Goal: Information Seeking & Learning: Learn about a topic

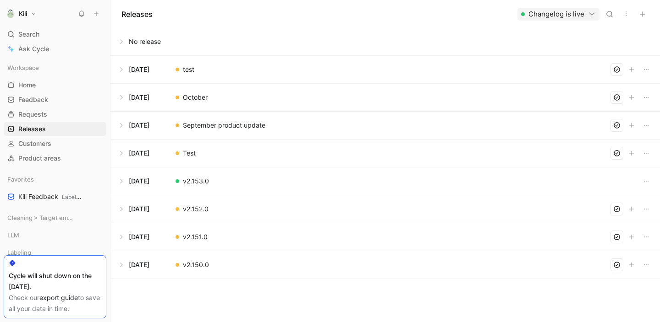
click at [103, 244] on div "Workspace Home G then H Feedback G then F Requests G then R Releases G then L C…" at bounding box center [55, 191] width 110 height 263
click at [43, 188] on div "Favorites Kili Feedback Labeling" at bounding box center [55, 188] width 103 height 31
click at [41, 197] on span "Kili Feedback Labeling" at bounding box center [50, 197] width 64 height 10
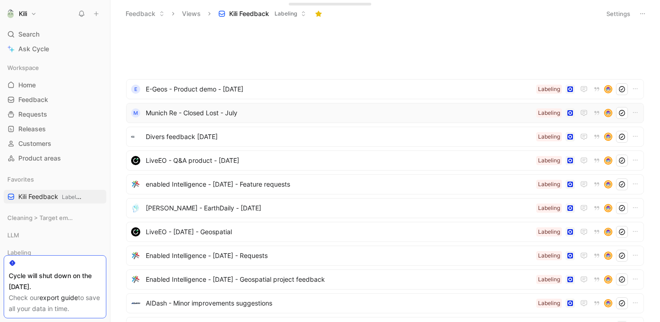
scroll to position [628, 0]
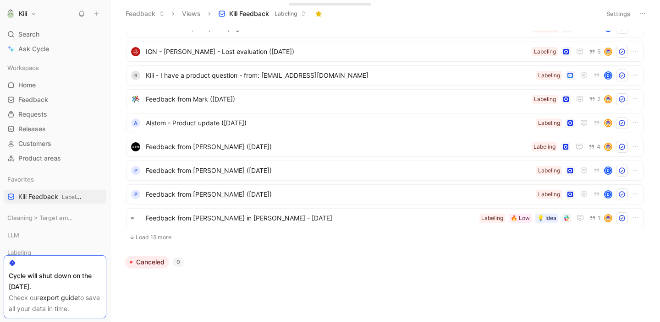
click at [316, 283] on div "To process 15+ Load 15 more Processing 1 Processed 15+ Enabled Intelligence - m…" at bounding box center [383, 176] width 537 height 291
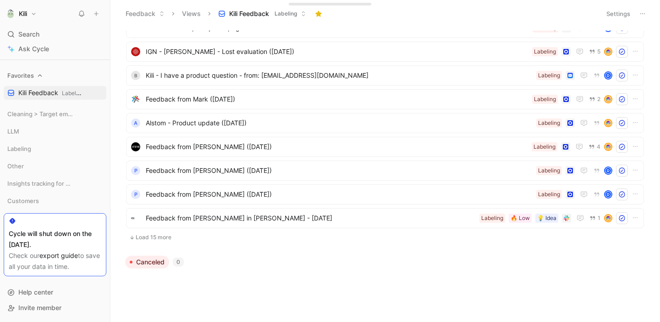
scroll to position [0, 0]
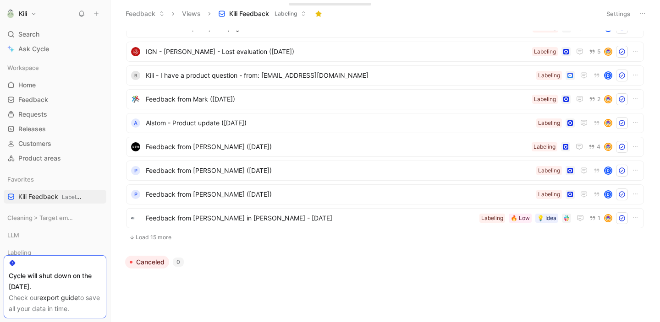
click at [32, 15] on button "Kili" at bounding box center [21, 13] width 35 height 13
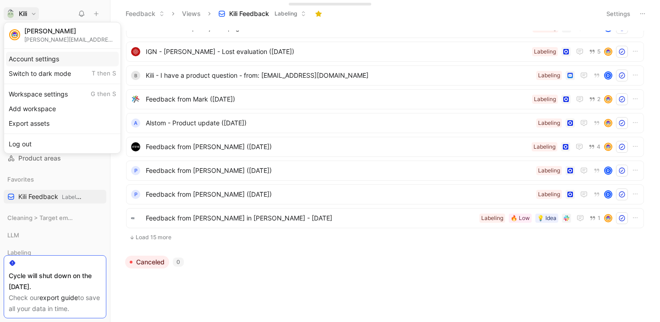
click at [36, 62] on div "Account settings" at bounding box center [62, 59] width 113 height 15
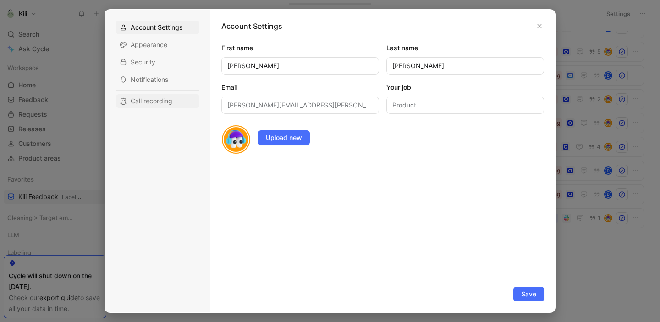
click at [144, 103] on span "Call recording" at bounding box center [152, 101] width 42 height 9
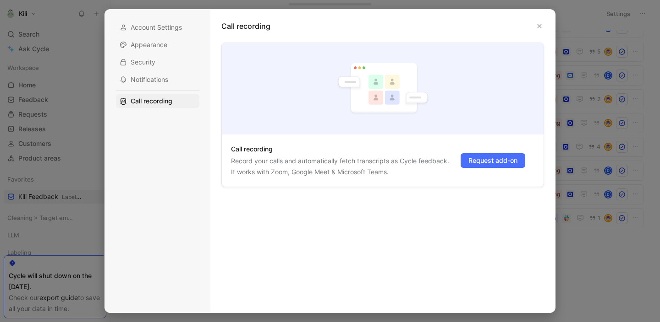
click at [408, 274] on div "Call recording Record your calls and automatically fetch transcripts as Cycle f…" at bounding box center [383, 172] width 332 height 259
click at [540, 23] on icon "button" at bounding box center [538, 25] width 5 height 5
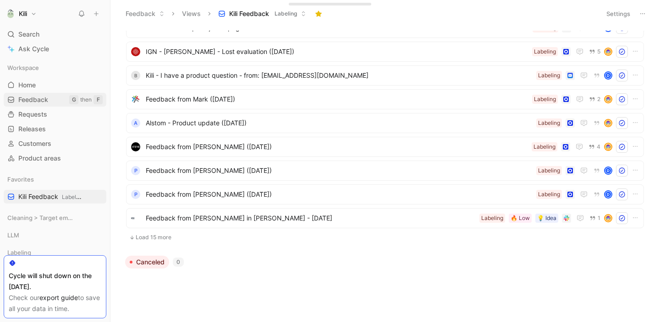
click at [34, 100] on span "Feedback" at bounding box center [33, 99] width 30 height 9
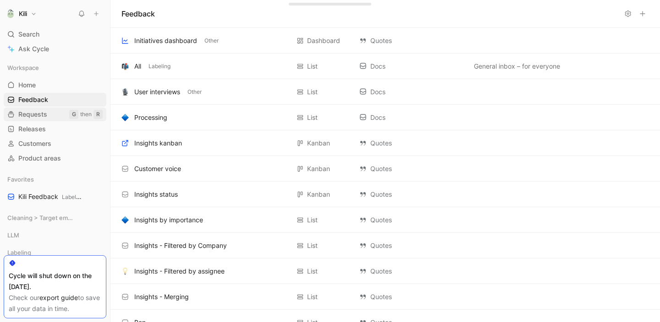
click at [33, 114] on span "Requests" at bounding box center [32, 114] width 29 height 9
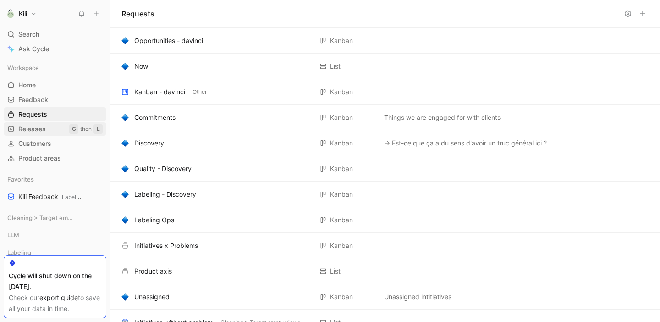
click at [44, 130] on span "Releases" at bounding box center [31, 129] width 27 height 9
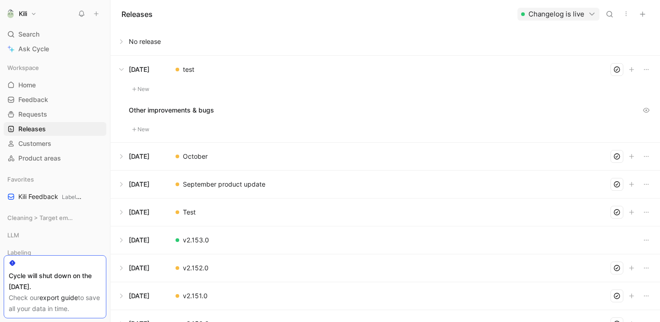
scroll to position [16, 0]
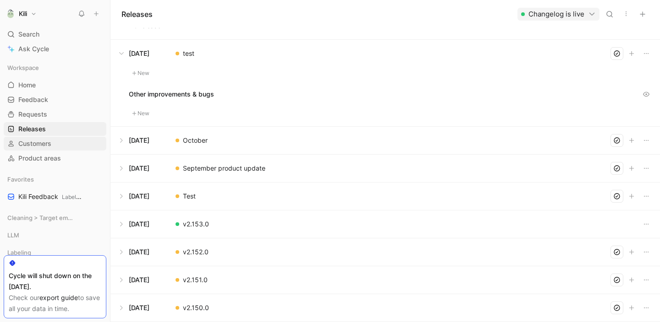
click at [41, 142] on span "Customers" at bounding box center [34, 143] width 33 height 9
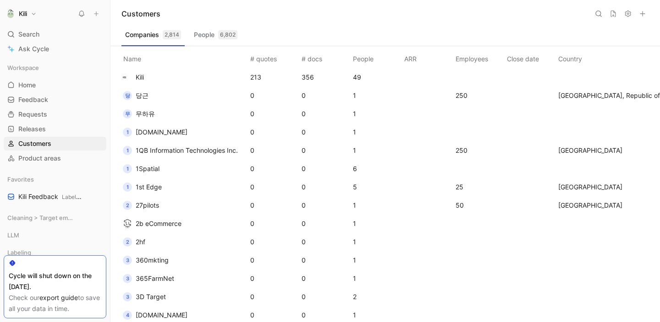
click at [630, 14] on use at bounding box center [627, 14] width 5 height 6
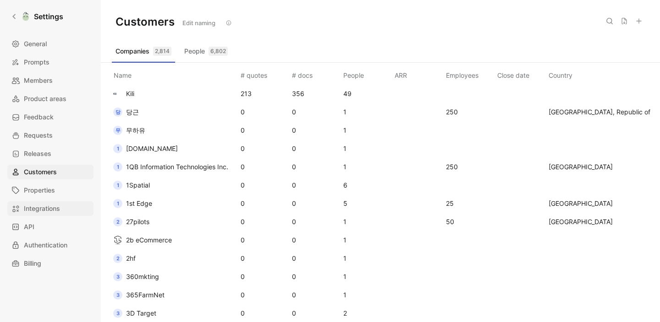
click at [68, 209] on link "Integrations" at bounding box center [50, 209] width 86 height 15
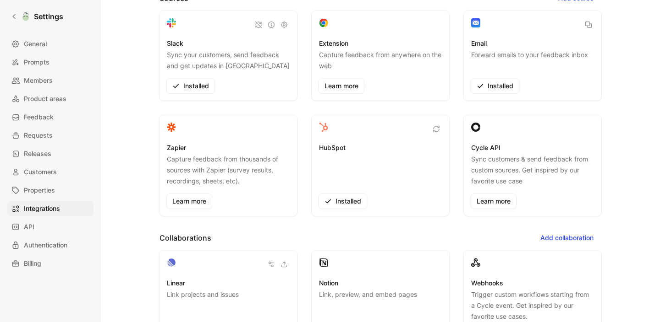
scroll to position [54, 0]
click at [331, 148] on h3 "HubSpot" at bounding box center [332, 147] width 27 height 11
click at [323, 128] on icon at bounding box center [323, 126] width 9 height 9
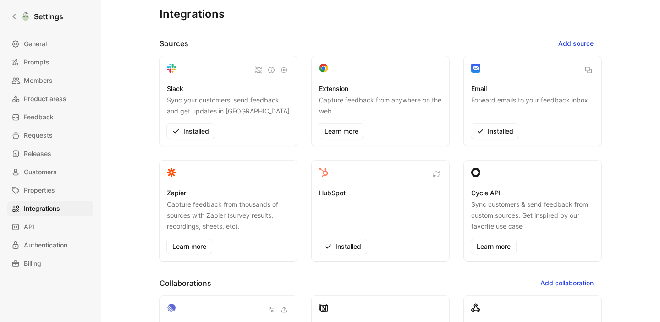
scroll to position [7, 0]
click at [358, 230] on div "HubSpot Installed" at bounding box center [380, 221] width 123 height 66
click at [335, 194] on h3 "HubSpot" at bounding box center [332, 193] width 27 height 11
click at [347, 216] on div "HubSpot Installed" at bounding box center [380, 221] width 123 height 66
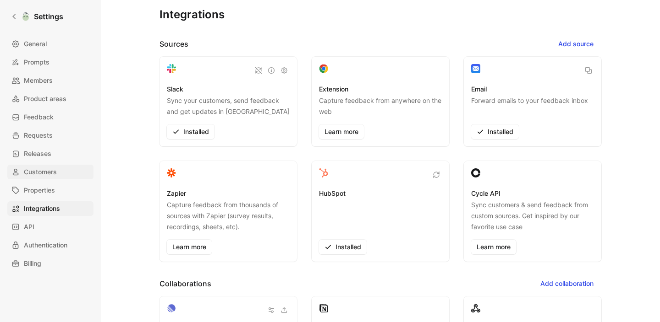
click at [57, 168] on link "Customers" at bounding box center [50, 172] width 86 height 15
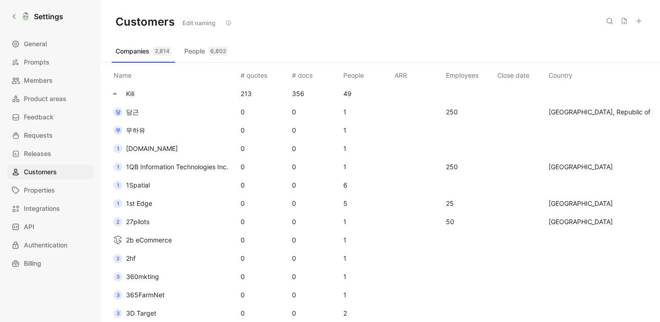
click at [639, 22] on icon at bounding box center [638, 20] width 7 height 7
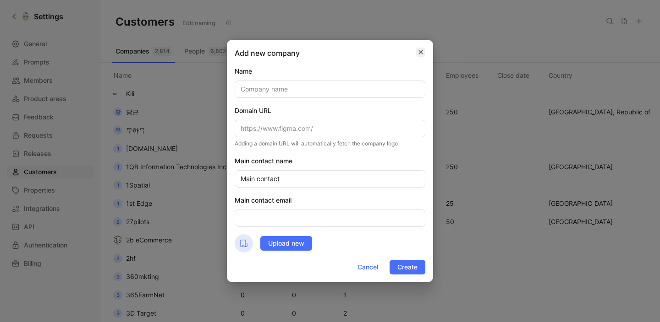
click at [421, 51] on icon "button" at bounding box center [421, 52] width 4 height 4
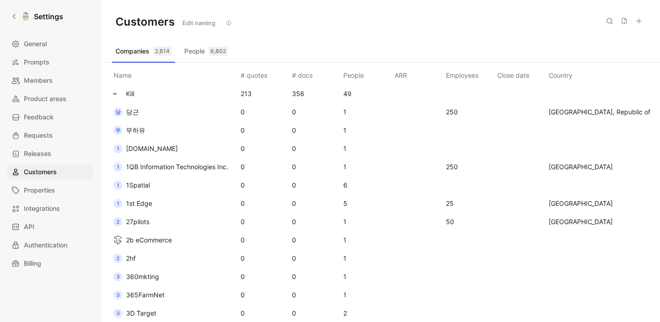
click at [394, 40] on div "Customers Edit naming" at bounding box center [380, 22] width 559 height 44
click at [622, 22] on icon at bounding box center [623, 20] width 7 height 7
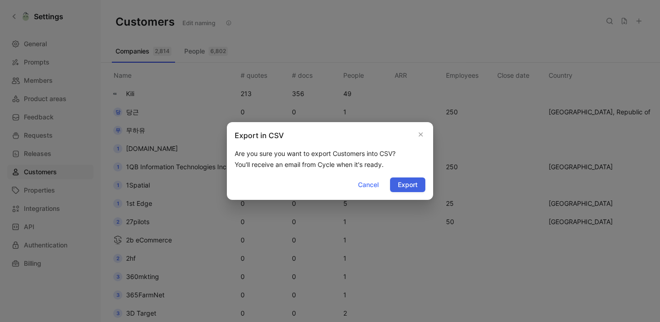
click at [412, 185] on span "Export" at bounding box center [408, 185] width 20 height 11
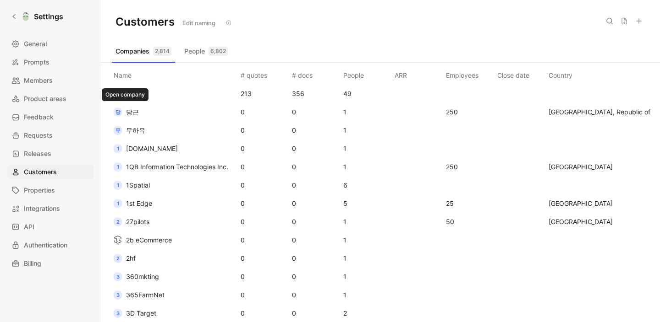
click at [138, 117] on button "당 당근" at bounding box center [126, 112] width 32 height 15
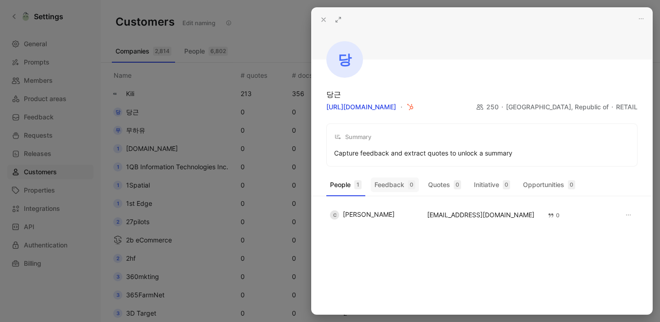
click at [392, 185] on button "Feedback 0" at bounding box center [395, 185] width 48 height 15
click at [442, 183] on button "Quotes 0" at bounding box center [444, 185] width 40 height 15
click at [484, 185] on button "Initiative 0" at bounding box center [492, 185] width 44 height 15
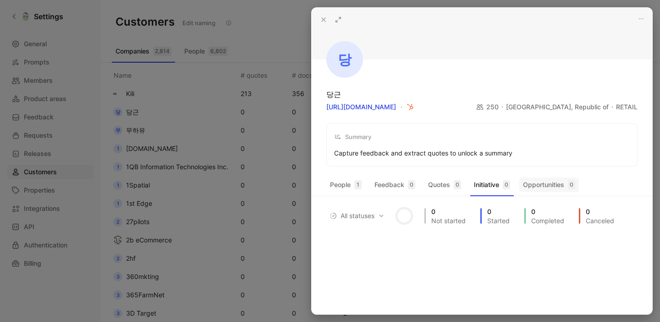
click at [562, 187] on button "Opportunities 0" at bounding box center [549, 185] width 60 height 15
click at [349, 184] on button "People 1" at bounding box center [345, 185] width 39 height 15
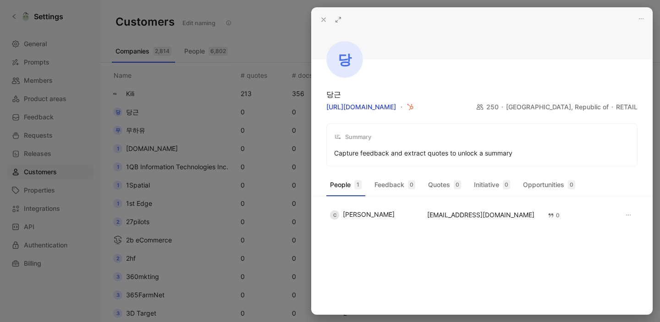
click at [324, 21] on icon at bounding box center [323, 19] width 7 height 7
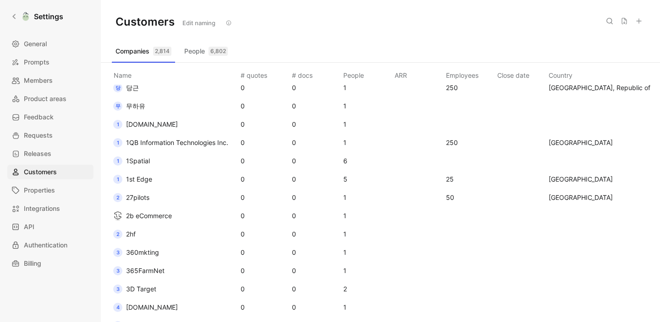
scroll to position [25, 0]
click at [143, 165] on span "1Spatial" at bounding box center [138, 160] width 24 height 11
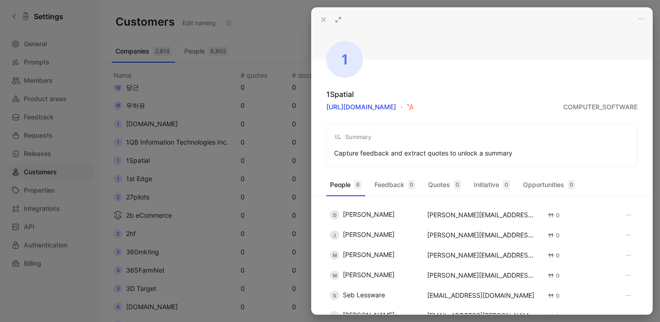
click at [322, 19] on use at bounding box center [324, 20] width 4 height 4
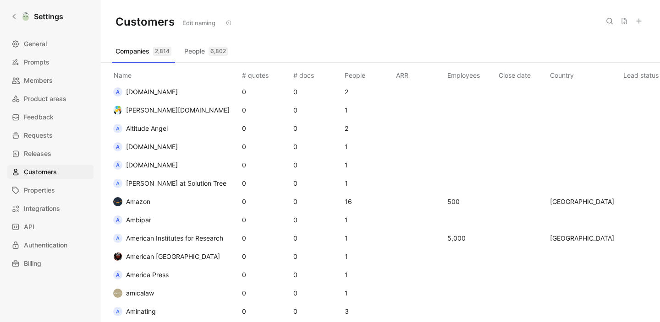
scroll to position [2476, 0]
click at [607, 21] on icon at bounding box center [609, 20] width 7 height 7
type input "enabled"
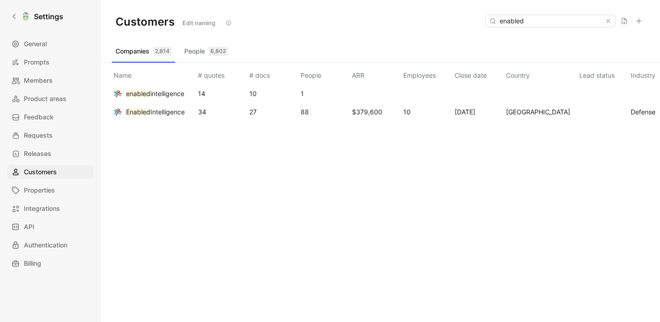
click at [159, 115] on span "Intelligence" at bounding box center [167, 112] width 34 height 8
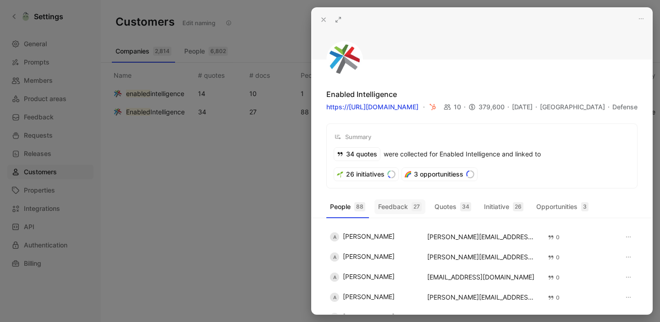
click at [401, 214] on button "Feedback 27" at bounding box center [399, 207] width 51 height 15
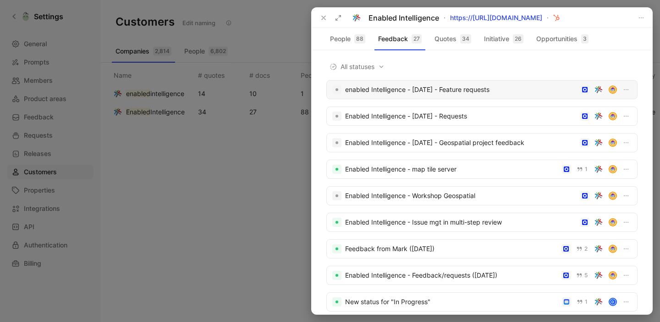
click at [454, 90] on div "enabled Intelligence - [DATE] - Feature requests" at bounding box center [460, 89] width 231 height 11
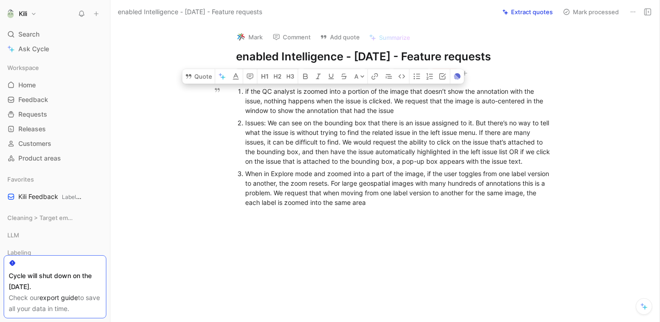
drag, startPoint x: 415, startPoint y: 207, endPoint x: 244, endPoint y: 92, distance: 205.5
click at [244, 92] on ol "if the QC analyst is zoomed into a portion of the image that doesn’t show the a…" at bounding box center [394, 147] width 352 height 124
copy ol "lo ips DO sitamet co adipis elit s doeiusm te inc utlab etdo magna’a enim adm v…"
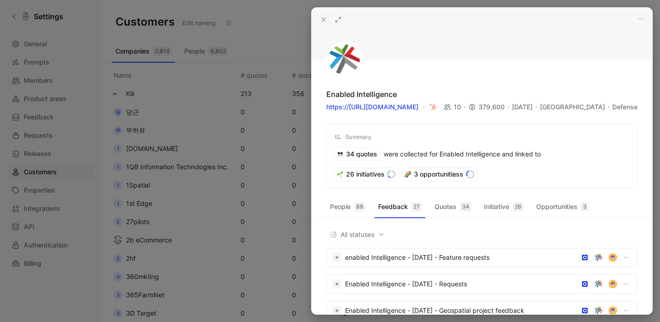
click at [327, 22] on icon at bounding box center [323, 19] width 7 height 7
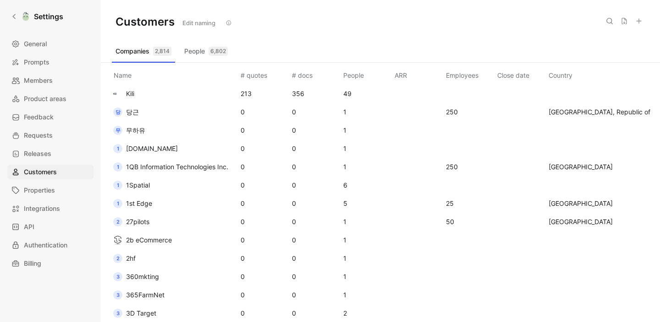
click at [608, 23] on icon at bounding box center [609, 20] width 7 height 7
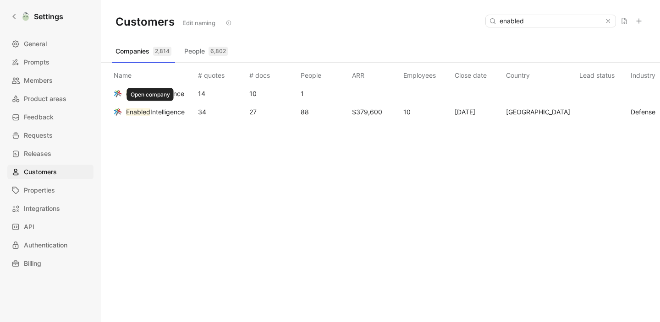
type input "enabled"
click at [152, 115] on span "Intelligence" at bounding box center [167, 112] width 34 height 8
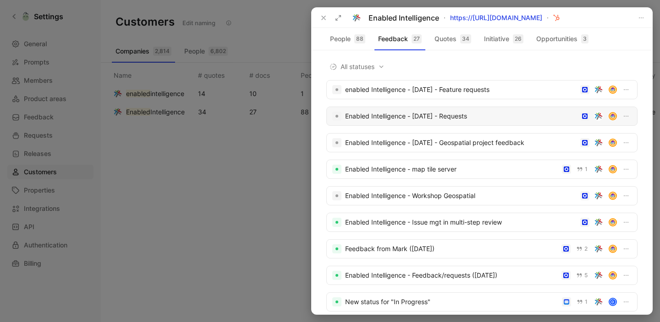
click at [457, 119] on div "Enabled Intelligence - [DATE] - Requests" at bounding box center [460, 116] width 231 height 11
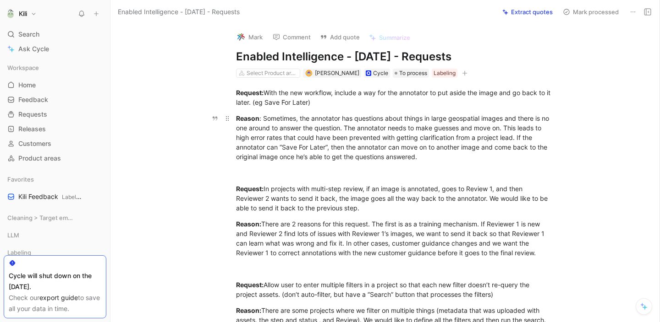
click at [435, 158] on div "Reason : Sometimes, the annotator has questions about things in large geospatia…" at bounding box center [394, 138] width 317 height 48
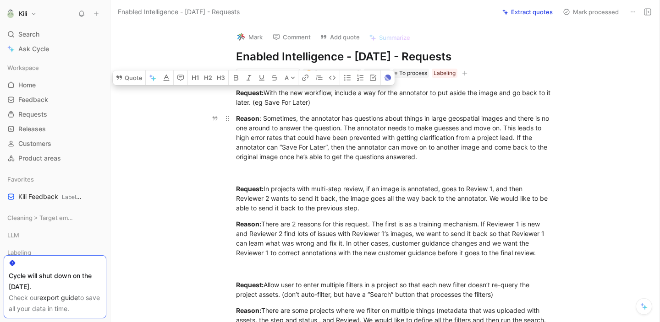
copy div "Loremip: Dolo sit ame consecte, adipisc e sed doe tem incididun ut lab etdol ma…"
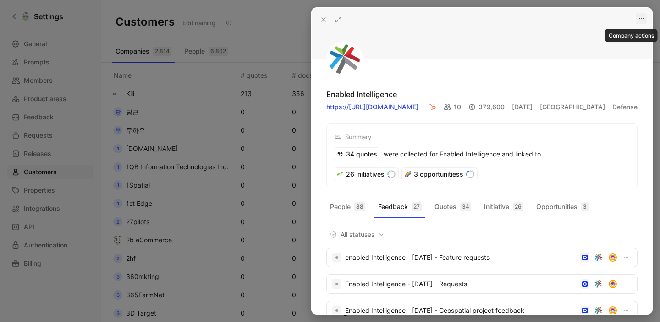
click at [641, 18] on icon "button" at bounding box center [640, 18] width 7 height 7
click at [324, 19] on icon at bounding box center [323, 19] width 7 height 7
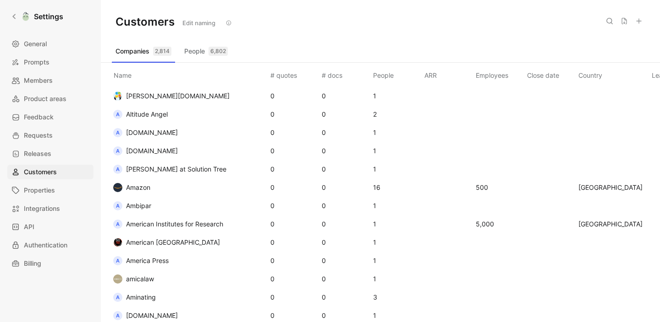
scroll to position [2492, 0]
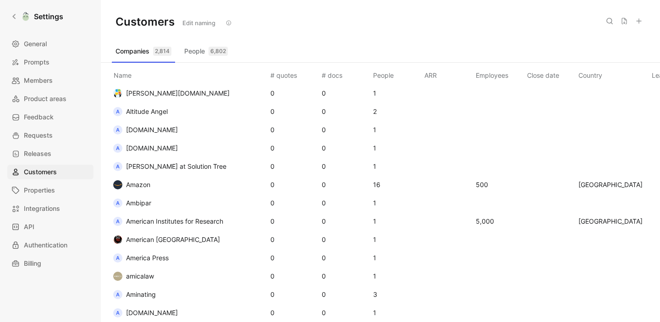
click at [612, 22] on icon at bounding box center [609, 20] width 7 height 7
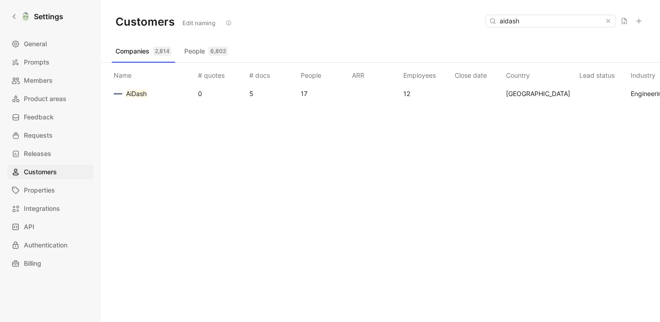
type input "aidash"
click at [159, 94] on td "AiDash" at bounding box center [152, 94] width 88 height 18
click at [136, 93] on mark "AiDash" at bounding box center [136, 94] width 21 height 8
click at [136, 93] on div at bounding box center [330, 161] width 660 height 322
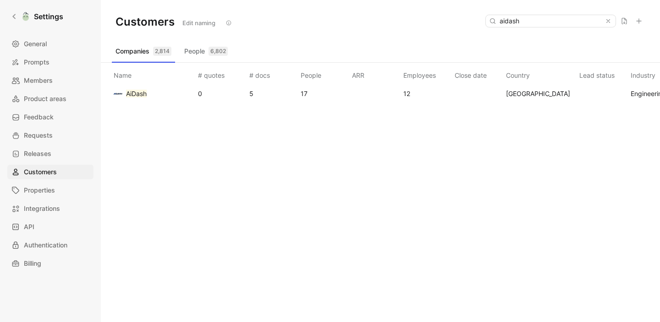
click at [134, 93] on mark "AiDash" at bounding box center [136, 94] width 21 height 8
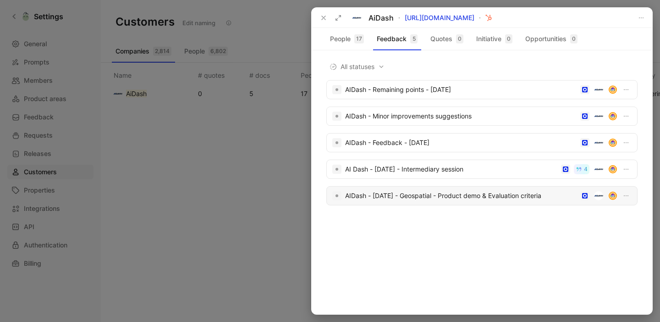
click at [432, 197] on div "AIDash - [DATE] - Geospatial - Product demo & Evaluation criteria" at bounding box center [460, 196] width 231 height 11
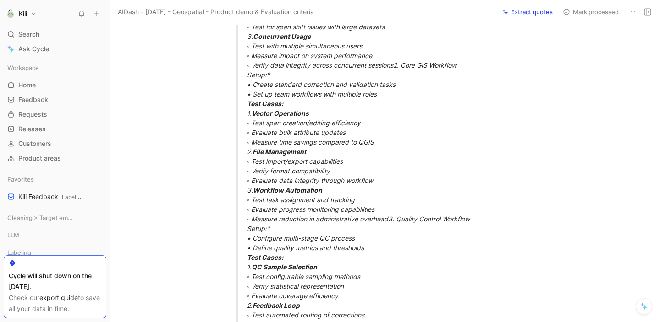
scroll to position [317, 0]
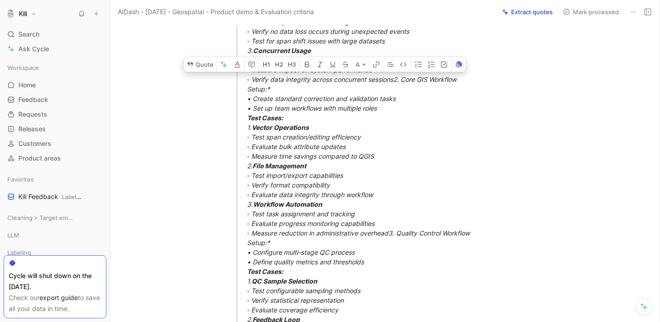
drag, startPoint x: 407, startPoint y: 205, endPoint x: 248, endPoint y: 77, distance: 204.3
click at [248, 77] on div "1. Performance & Reliability Set*up:* • Load production-scale datasets (shapefi…" at bounding box center [405, 229] width 317 height 654
click at [455, 169] on div "1. Performance & Reliability Set*up:* • Load production-scale datasets (shapefi…" at bounding box center [405, 229] width 317 height 654
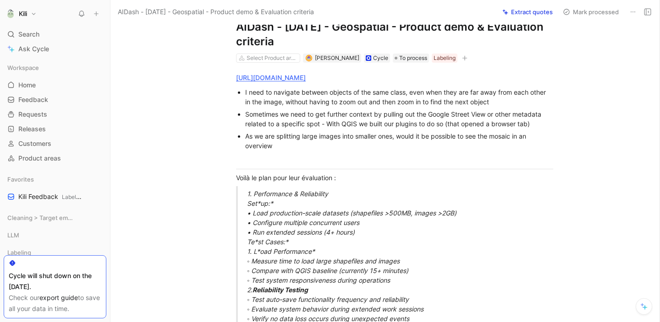
scroll to position [29, 0]
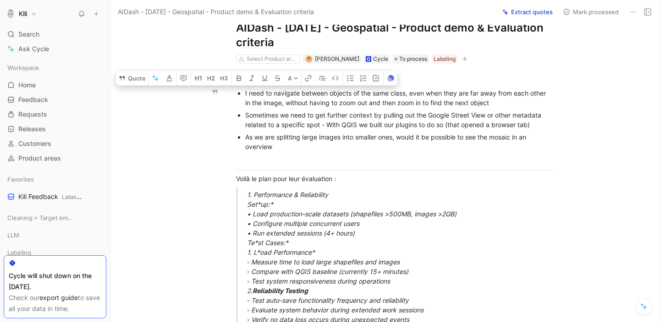
drag, startPoint x: 283, startPoint y: 146, endPoint x: 236, endPoint y: 89, distance: 73.5
click at [236, 89] on ul "I need to navigate between objects of the same class, even when they are far aw…" at bounding box center [394, 120] width 352 height 66
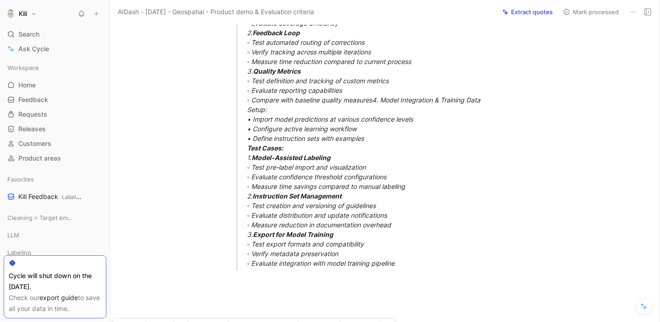
scroll to position [705, 0]
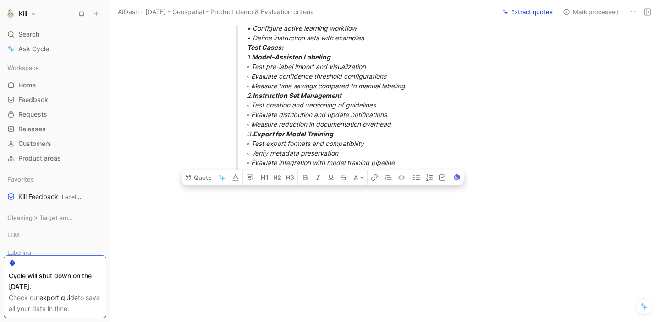
drag, startPoint x: 245, startPoint y: 195, endPoint x: 401, endPoint y: 166, distance: 158.4
copy div "9. Loremipsumd & Sitametcons Adi*el:* • Sedd eiusmodtem-incid utlabore (etdolor…"
